Goal: Information Seeking & Learning: Learn about a topic

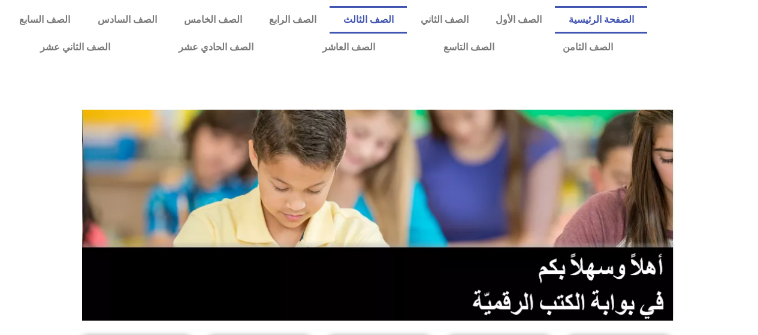
click at [405, 19] on link "الصف الثالث" at bounding box center [368, 20] width 77 height 28
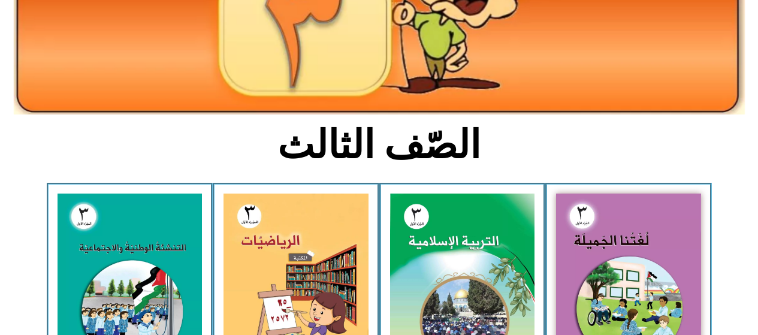
scroll to position [193, 0]
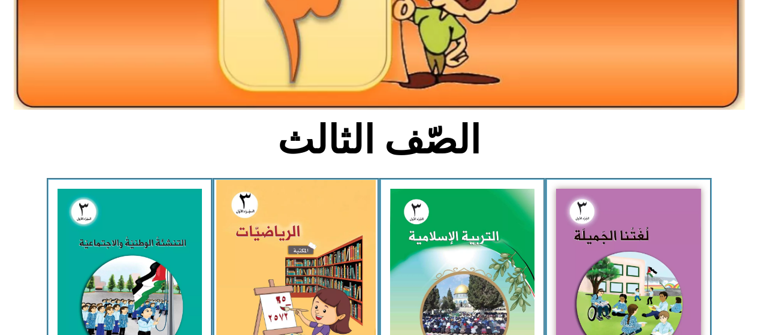
click at [346, 255] on img at bounding box center [295, 278] width 159 height 197
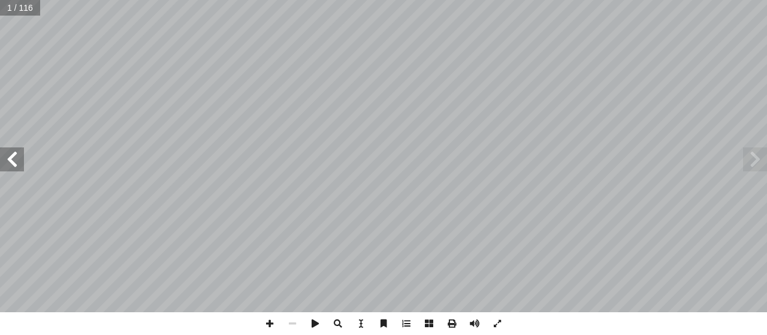
click at [11, 164] on span at bounding box center [12, 159] width 24 height 24
click at [14, 161] on span at bounding box center [12, 159] width 24 height 24
click at [8, 162] on span at bounding box center [12, 159] width 24 height 24
click at [14, 159] on span at bounding box center [12, 159] width 24 height 24
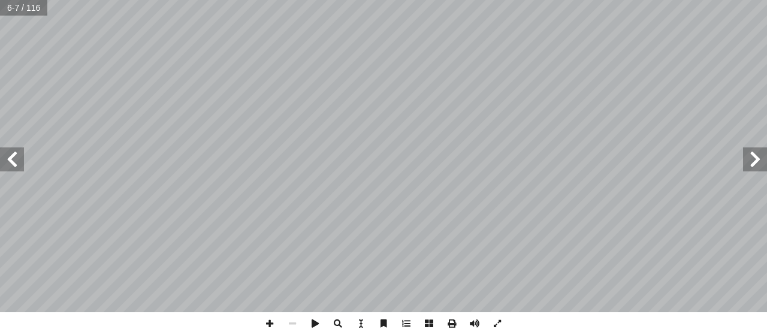
click at [6, 157] on span at bounding box center [12, 159] width 24 height 24
click at [12, 157] on span at bounding box center [12, 159] width 24 height 24
click at [10, 155] on span at bounding box center [12, 159] width 24 height 24
click at [9, 162] on span at bounding box center [12, 159] width 24 height 24
click at [14, 159] on span at bounding box center [12, 159] width 24 height 24
